Goal: Task Accomplishment & Management: Manage account settings

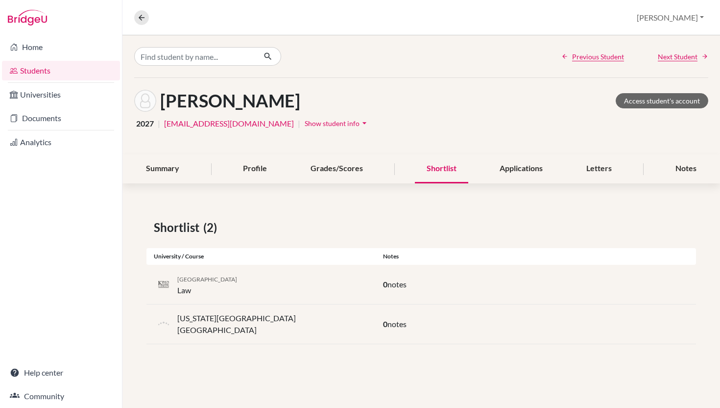
click at [66, 70] on link "Students" at bounding box center [61, 71] width 118 height 20
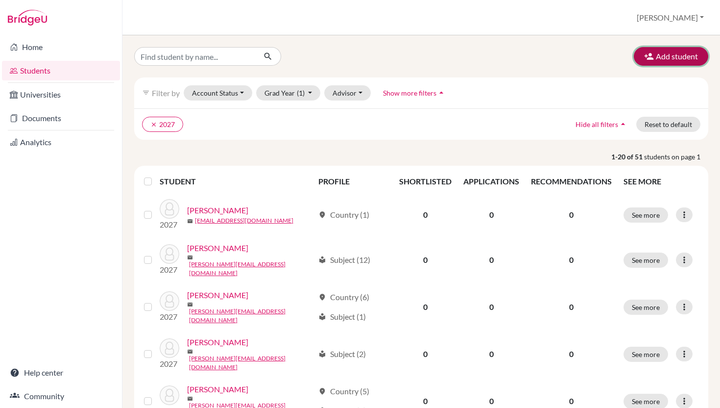
click at [665, 60] on button "Add student" at bounding box center [671, 56] width 74 height 19
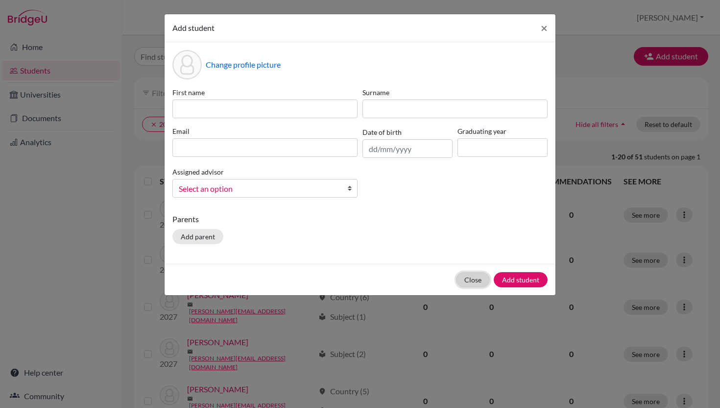
click at [461, 287] on button "Close" at bounding box center [473, 279] width 34 height 15
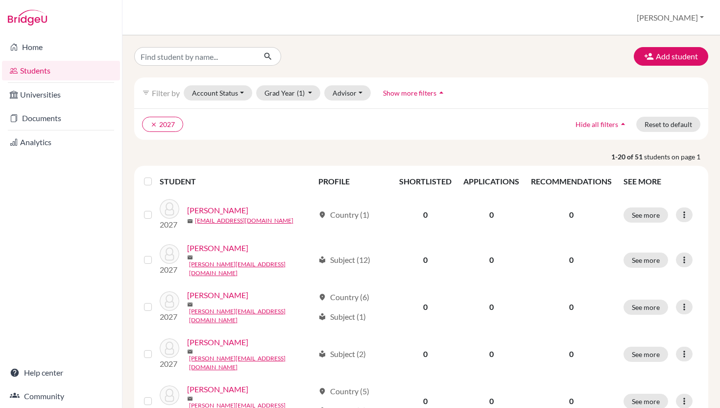
click at [74, 69] on link "Students" at bounding box center [61, 71] width 118 height 20
click at [65, 49] on link "Home" at bounding box center [61, 47] width 118 height 20
